Goal: Information Seeking & Learning: Learn about a topic

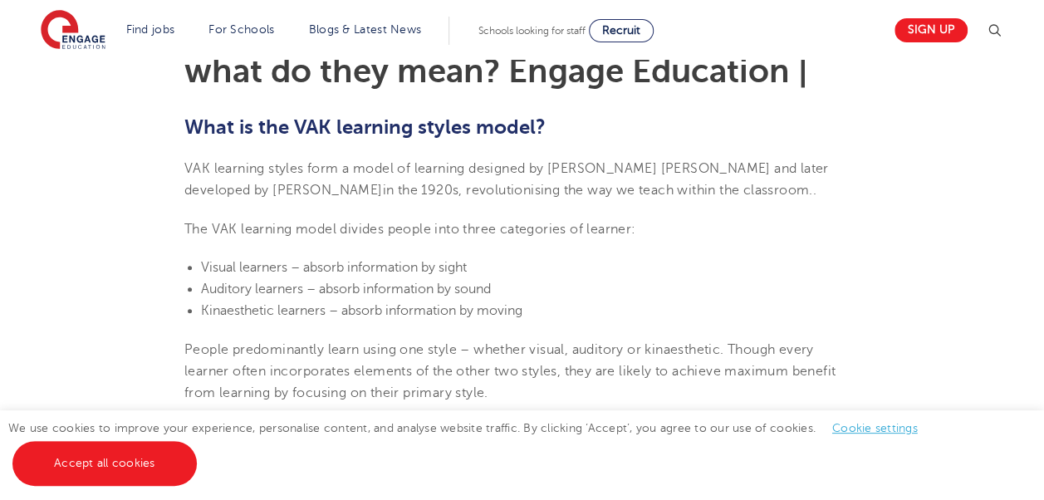
scroll to position [506, 0]
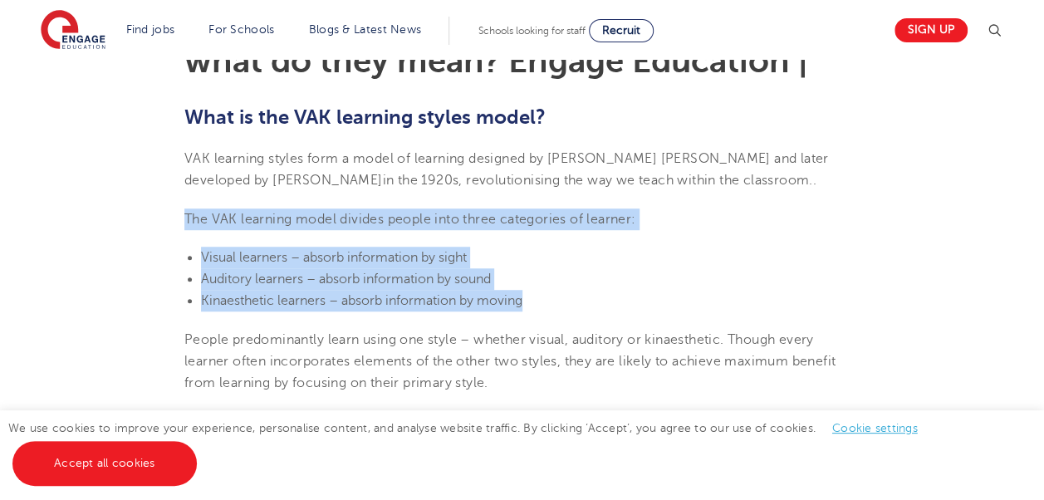
drag, startPoint x: 186, startPoint y: 216, endPoint x: 528, endPoint y: 297, distance: 351.6
copy section "The VAK learning model divides people into three categories of learner: Visual …"
click at [493, 294] on span "Kinaesthetic learners – absorb information by moving" at bounding box center [361, 300] width 321 height 15
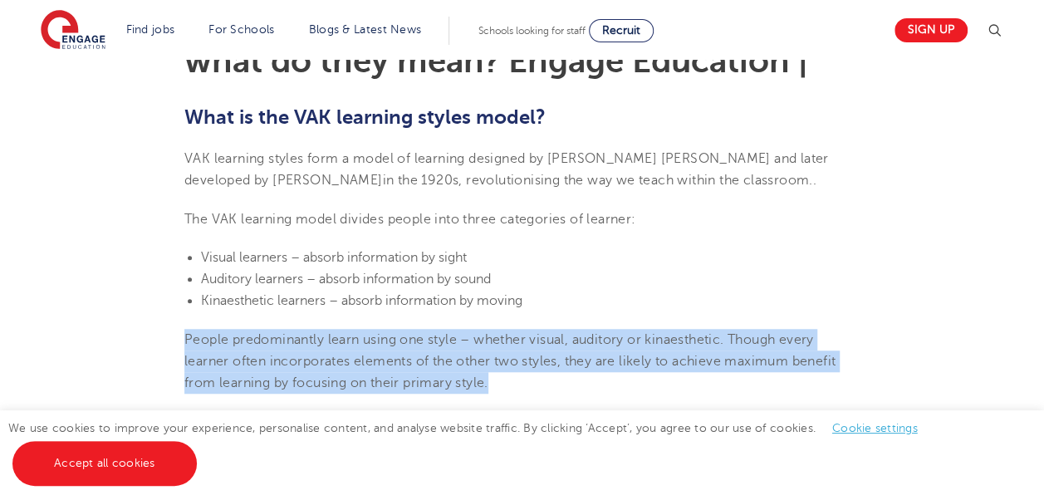
drag, startPoint x: 183, startPoint y: 337, endPoint x: 511, endPoint y: 386, distance: 332.4
drag, startPoint x: 511, startPoint y: 386, endPoint x: 450, endPoint y: 369, distance: 63.9
copy span "People predominantly learn using one style – whether visual, auditory or kinaes…"
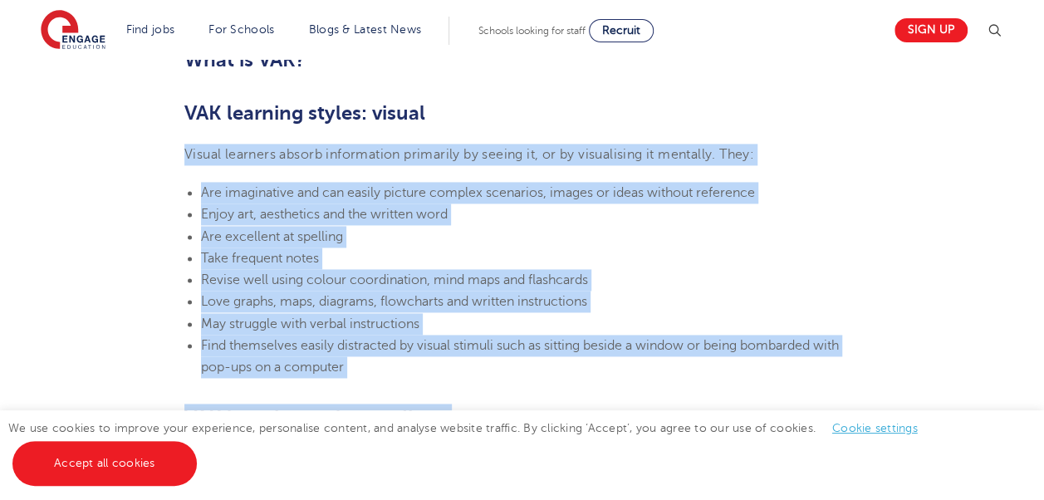
scroll to position [1204, 0]
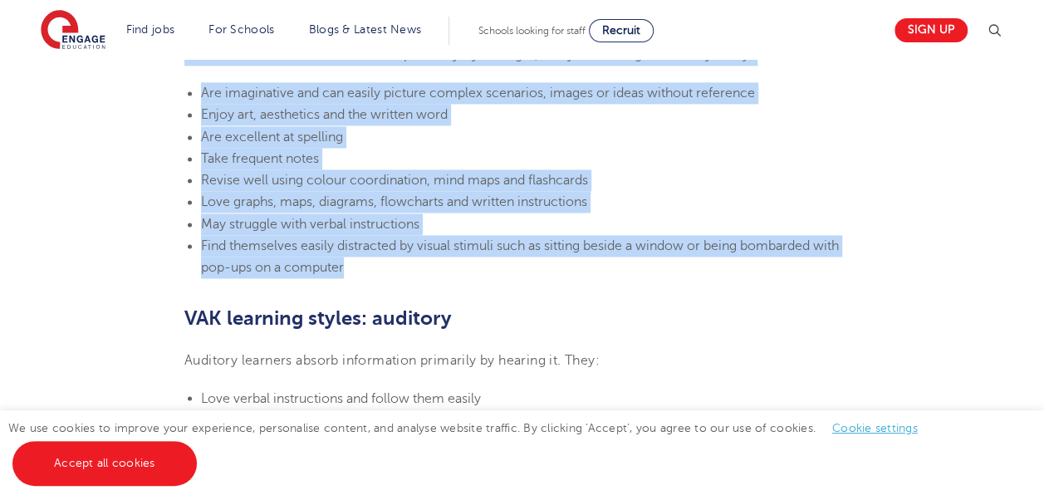
drag, startPoint x: 184, startPoint y: 184, endPoint x: 488, endPoint y: 269, distance: 315.5
click at [488, 269] on section "[DATE] VAK learning styles: what are they and what do they mean? Engage Educati…" at bounding box center [521, 416] width 1007 height 2324
copy section "Visual learners absorb information primarily by seeing it, or by visualising it…"
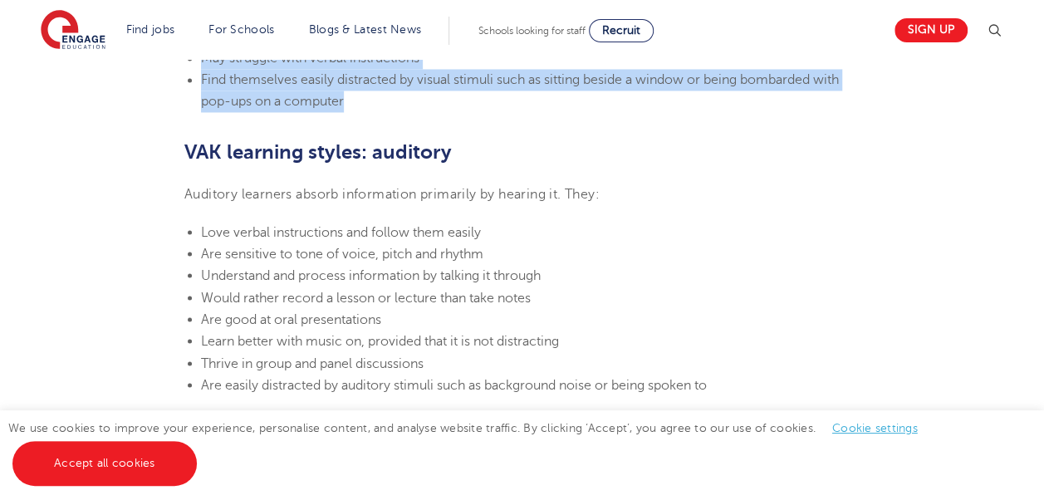
scroll to position [1403, 0]
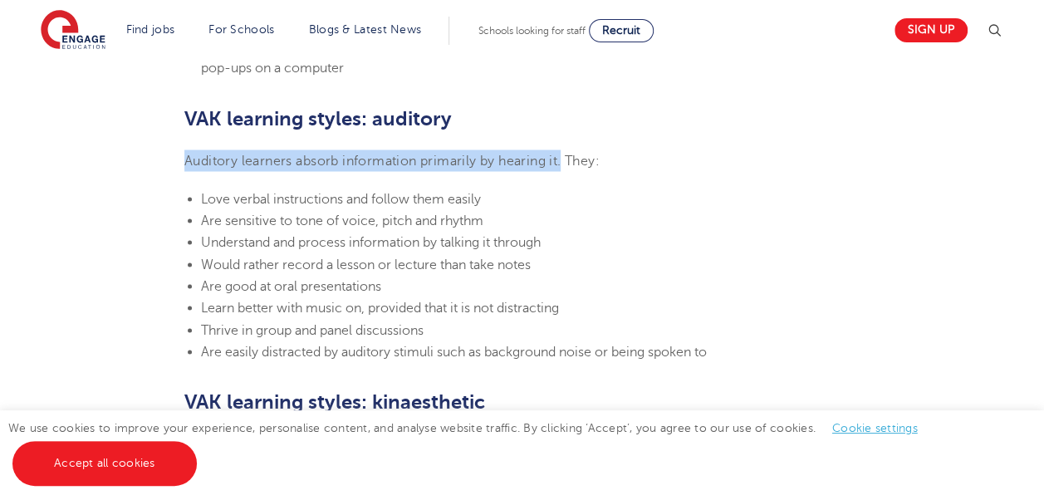
drag, startPoint x: 188, startPoint y: 156, endPoint x: 565, endPoint y: 158, distance: 377.0
click at [565, 158] on span "Auditory learners absorb information primarily by hearing it. They:" at bounding box center [391, 160] width 415 height 15
drag, startPoint x: 565, startPoint y: 158, endPoint x: 536, endPoint y: 156, distance: 29.1
copy span "Auditory learners absorb information primarily by hearing it."
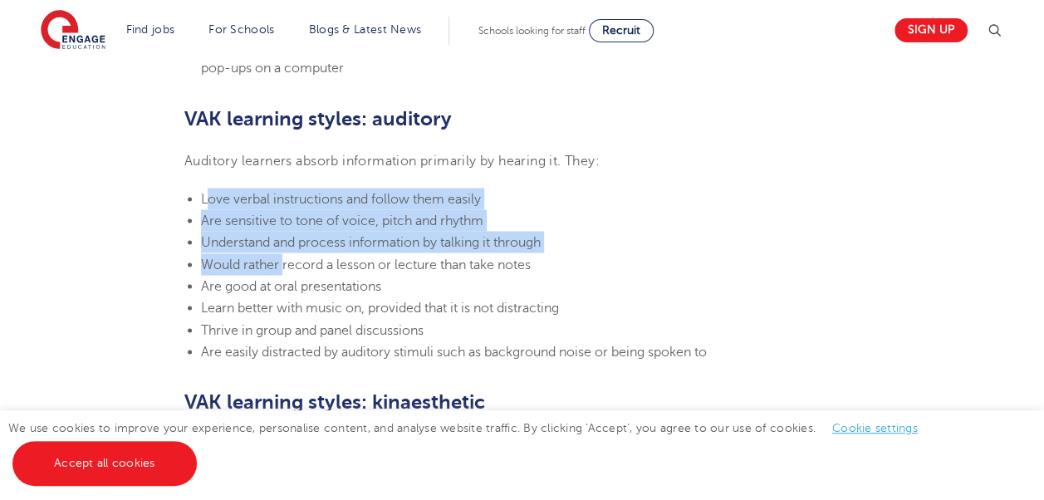
drag, startPoint x: 206, startPoint y: 195, endPoint x: 282, endPoint y: 261, distance: 100.7
click at [282, 261] on ul "Love verbal instructions and follow them easily Are sensitive to tone of voice,…" at bounding box center [521, 275] width 675 height 174
drag, startPoint x: 282, startPoint y: 261, endPoint x: 237, endPoint y: 219, distance: 61.1
click at [249, 239] on span "Understand and process information by talking it through" at bounding box center [371, 241] width 340 height 15
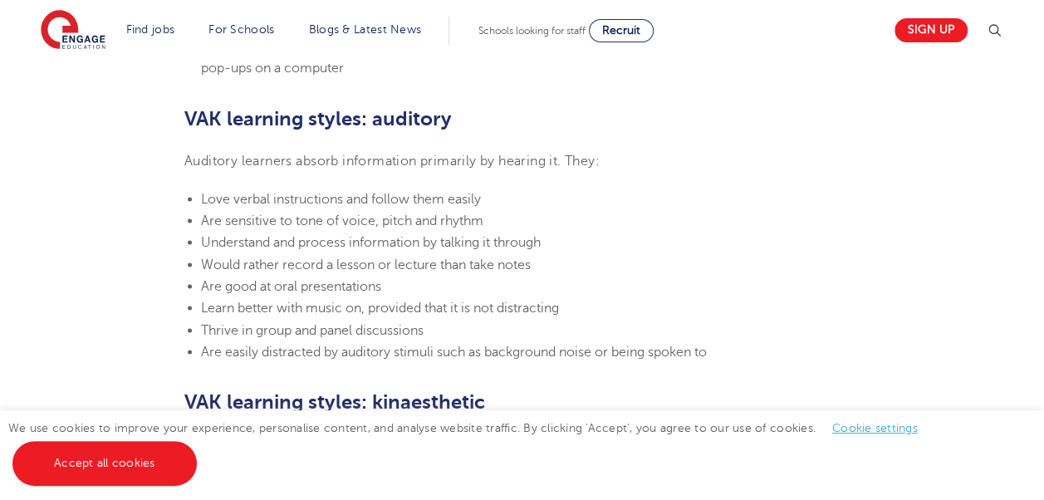
click at [199, 199] on ul "Love verbal instructions and follow them easily Are sensitive to tone of voice,…" at bounding box center [521, 275] width 675 height 174
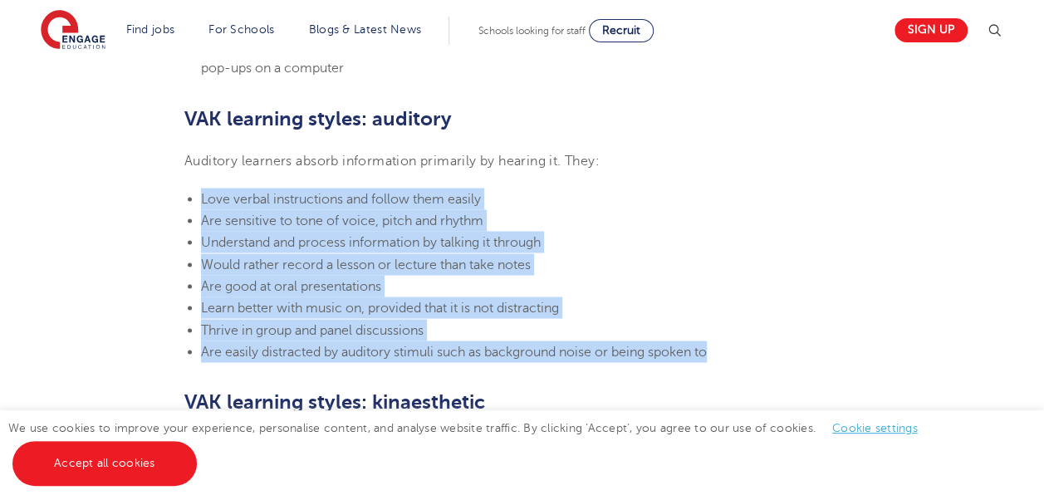
drag, startPoint x: 200, startPoint y: 199, endPoint x: 734, endPoint y: 345, distance: 553.5
click at [734, 345] on ul "Love verbal instructions and follow them easily Are sensitive to tone of voice,…" at bounding box center [521, 275] width 675 height 174
copy ul "Love verbal instructions and follow them easily Are sensitive to tone of voice,…"
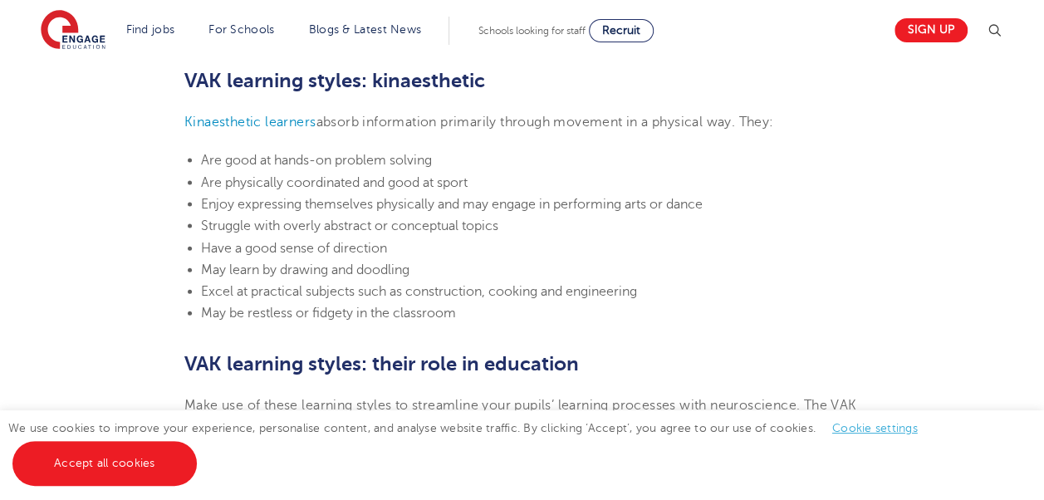
scroll to position [1746, 0]
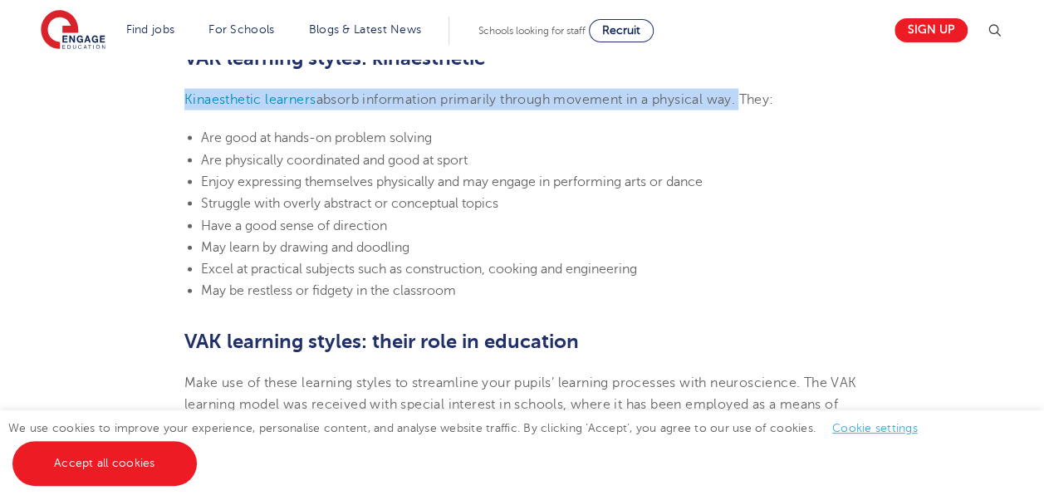
drag, startPoint x: 174, startPoint y: 99, endPoint x: 742, endPoint y: 105, distance: 567.9
drag, startPoint x: 742, startPoint y: 105, endPoint x: 676, endPoint y: 88, distance: 68.5
copy p "Kinaesthetic learners absorb information primarily through movement in a physic…"
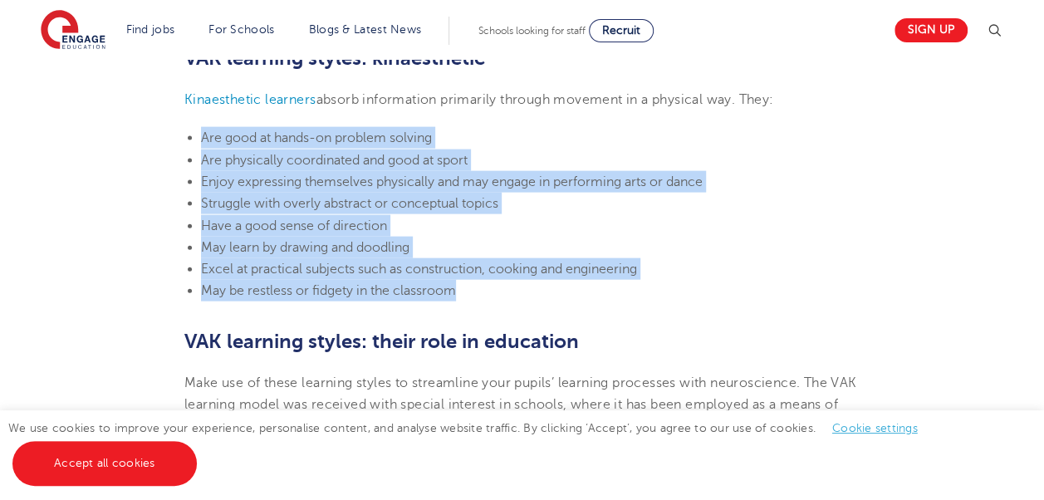
drag, startPoint x: 202, startPoint y: 135, endPoint x: 594, endPoint y: 286, distance: 420.0
click at [594, 286] on ul "Are good at hands-on problem solving Are physically coordinated and good at spo…" at bounding box center [521, 214] width 675 height 174
copy ul "Are good at hands-on problem solving Are physically coordinated and good at spo…"
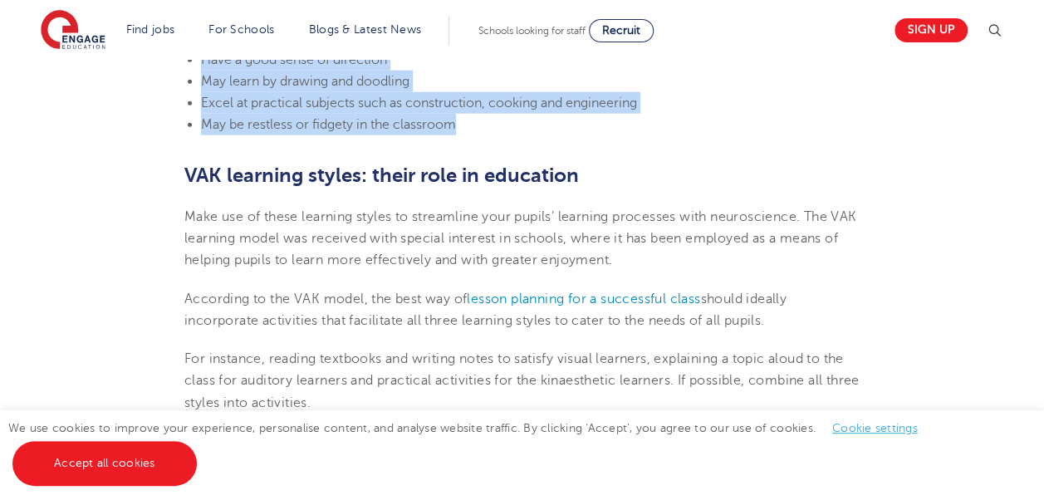
scroll to position [1945, 0]
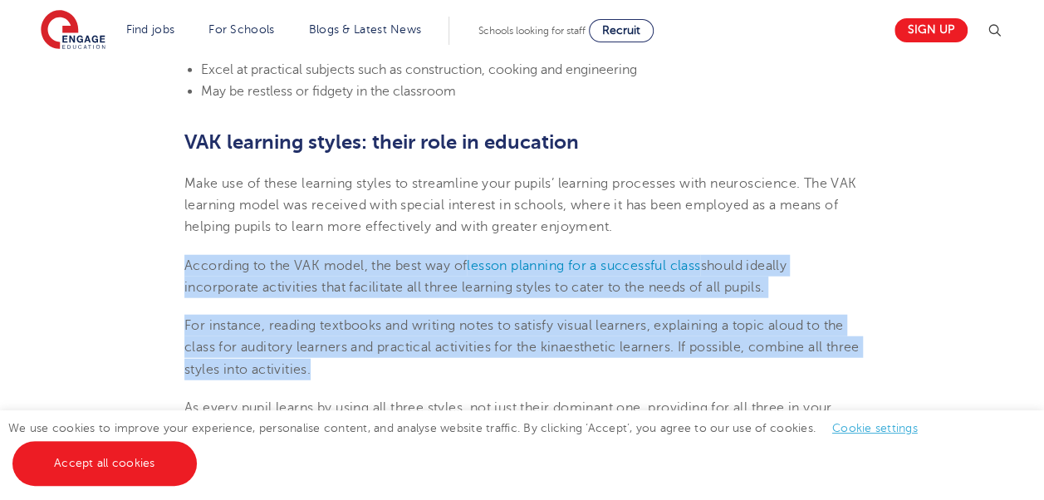
drag, startPoint x: 187, startPoint y: 259, endPoint x: 384, endPoint y: 364, distance: 222.9
drag, startPoint x: 384, startPoint y: 364, endPoint x: 293, endPoint y: 337, distance: 94.3
copy section "According to the VAK model, the best way of lesson planning for a successful cl…"
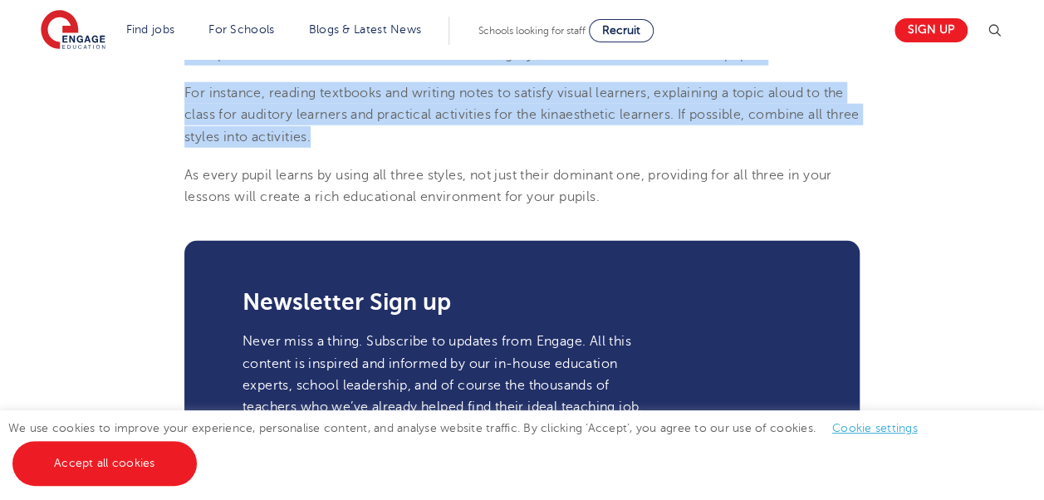
scroll to position [2211, 0]
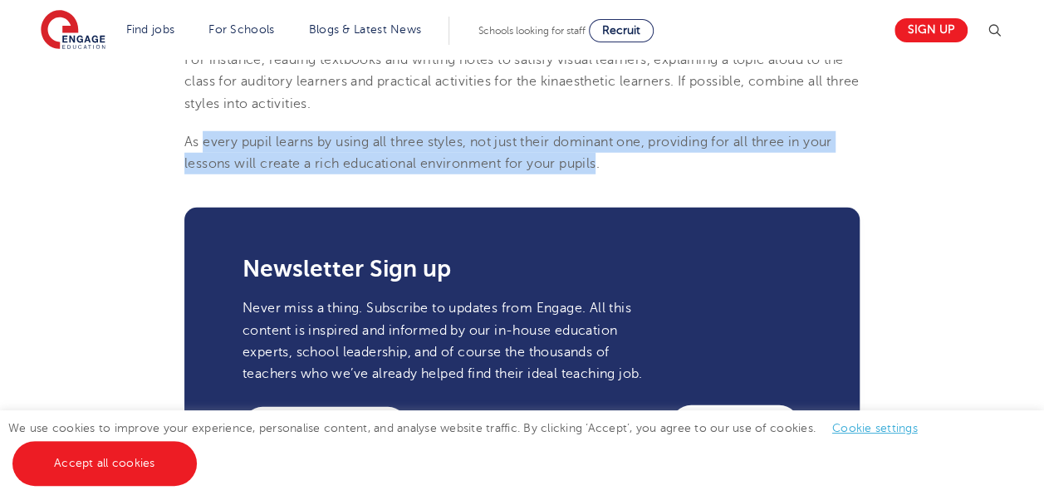
drag, startPoint x: 204, startPoint y: 138, endPoint x: 599, endPoint y: 161, distance: 395.1
click at [599, 161] on span "As every pupil learns by using all three styles, not just their dominant one, p…" at bounding box center [508, 153] width 648 height 37
drag, startPoint x: 599, startPoint y: 161, endPoint x: 570, endPoint y: 162, distance: 29.1
copy span "every pupil learns by using all three styles, not just their dominant one, prov…"
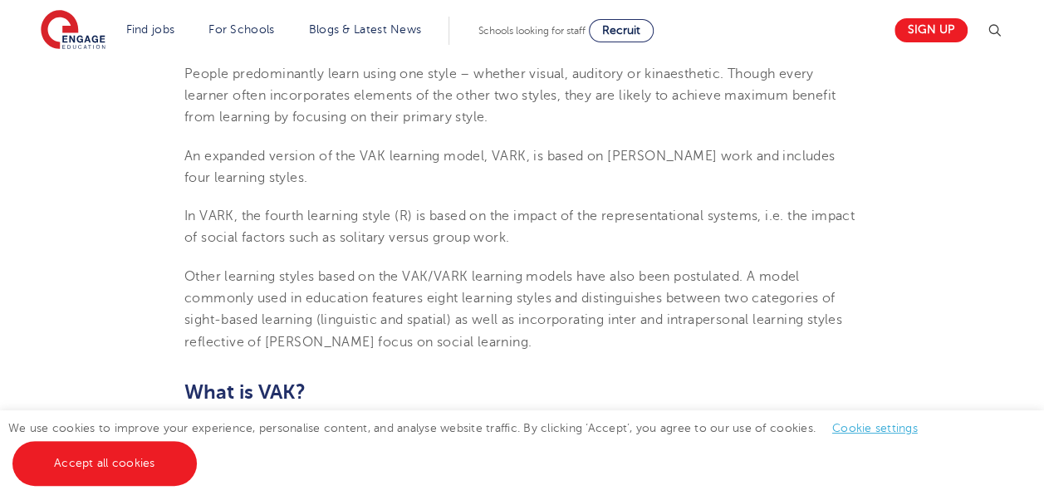
scroll to position [777, 0]
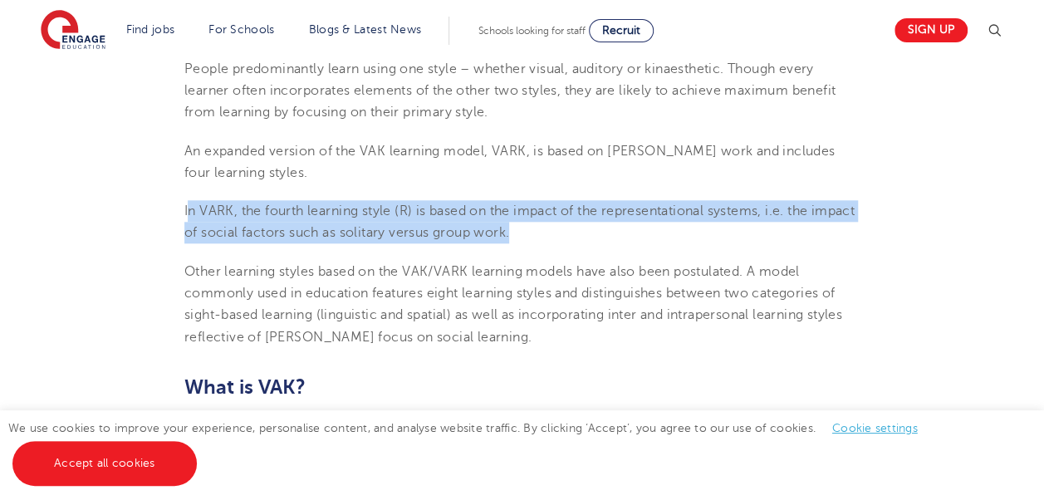
drag, startPoint x: 187, startPoint y: 210, endPoint x: 578, endPoint y: 233, distance: 391.8
click at [578, 233] on p "In VARK, the fourth learning style (R) is based on the impact of the representa…" at bounding box center [521, 222] width 675 height 44
click at [532, 234] on span "In VARK, the fourth learning style (R) is based on the impact of the representa…" at bounding box center [519, 221] width 670 height 37
drag, startPoint x: 184, startPoint y: 208, endPoint x: 580, endPoint y: 232, distance: 396.0
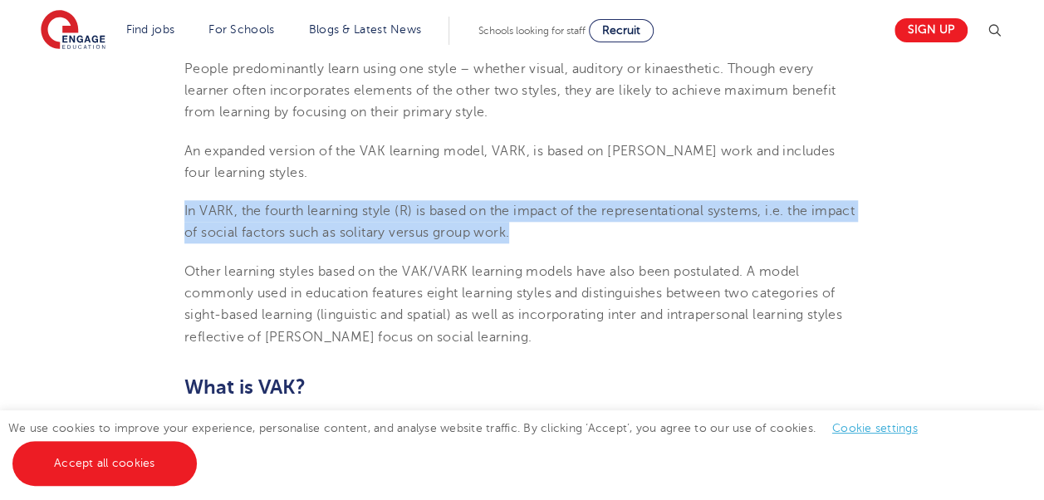
click at [580, 232] on p "In VARK, the fourth learning style (R) is based on the impact of the representa…" at bounding box center [521, 222] width 675 height 44
drag, startPoint x: 580, startPoint y: 232, endPoint x: 458, endPoint y: 230, distance: 121.2
copy span "In VARK, the fourth learning style (R) is based on the impact of the representa…"
